Goal: Task Accomplishment & Management: Manage account settings

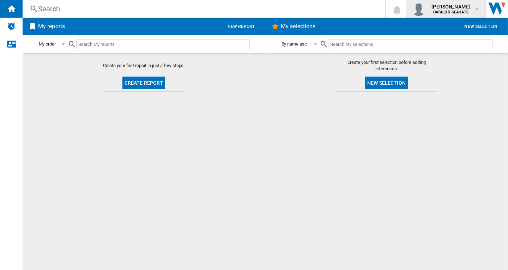
click at [457, 10] on b "CATALOG SEAGATE" at bounding box center [450, 12] width 35 height 5
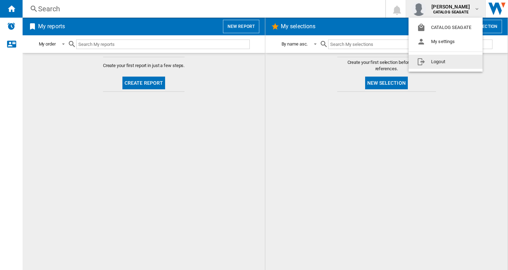
click at [440, 61] on button "Logout" at bounding box center [445, 62] width 74 height 14
